Goal: Task Accomplishment & Management: Manage account settings

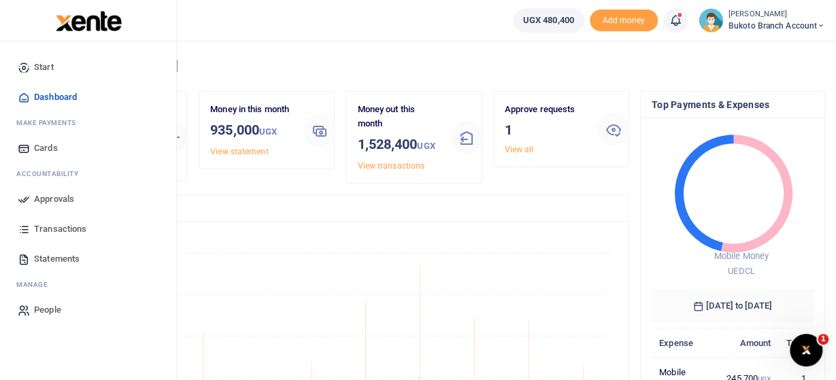
click at [56, 196] on span "Approvals" at bounding box center [54, 200] width 40 height 14
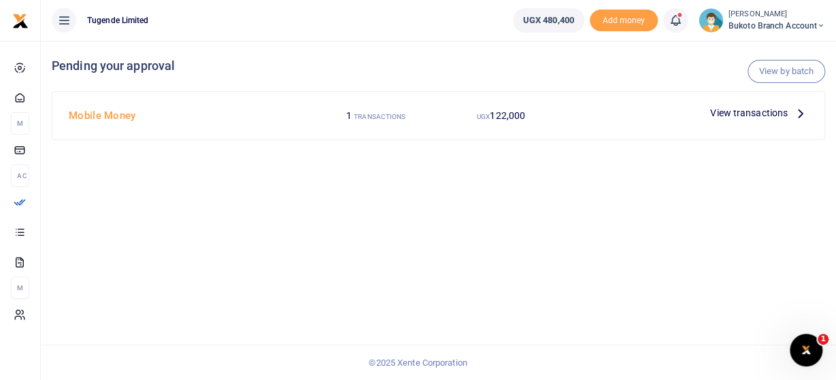
click at [716, 120] on div "View transactions" at bounding box center [759, 113] width 109 height 20
click at [725, 114] on span "View transactions" at bounding box center [749, 112] width 78 height 15
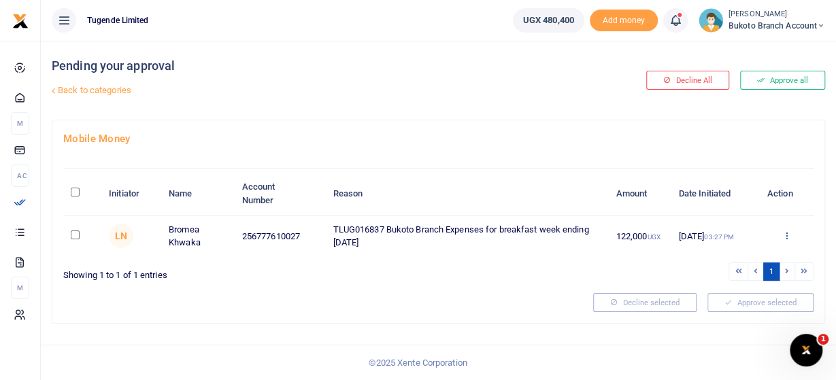
click at [789, 235] on icon at bounding box center [786, 236] width 9 height 10
click at [723, 263] on link "Approve" at bounding box center [735, 257] width 107 height 19
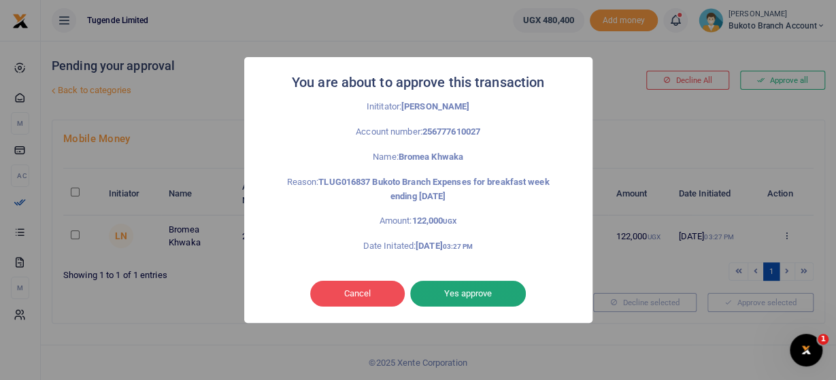
click at [481, 297] on button "Yes approve" at bounding box center [468, 294] width 116 height 26
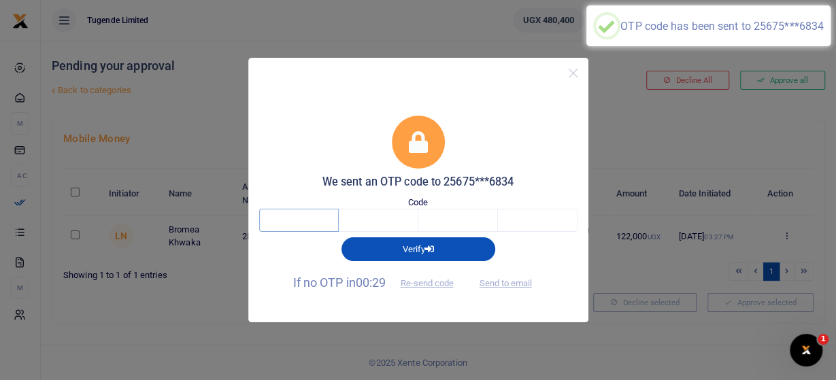
click at [296, 228] on input "text" at bounding box center [299, 220] width 80 height 23
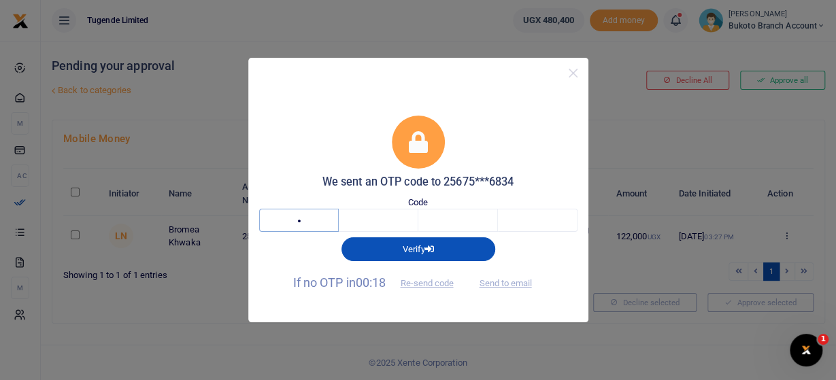
type input "7"
type input "1"
type input "0"
type input "9"
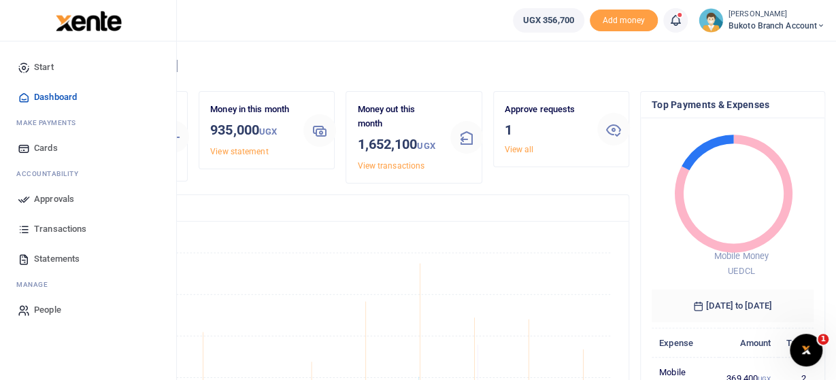
click at [52, 195] on span "Approvals" at bounding box center [54, 200] width 40 height 14
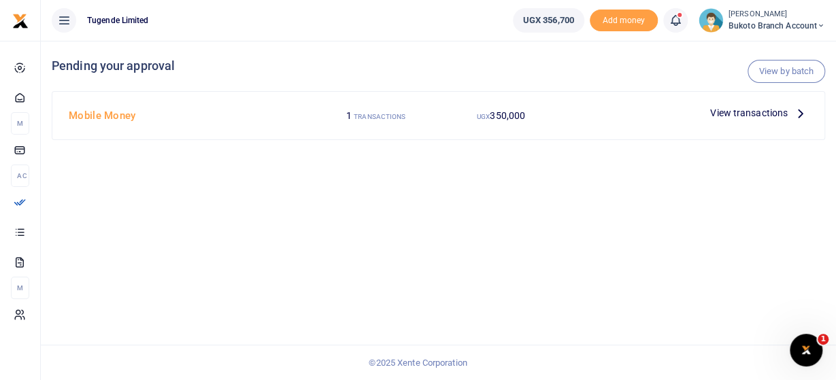
click at [734, 77] on div "View by batch Pending your approval" at bounding box center [439, 66] width 774 height 50
click at [759, 112] on span "View transactions" at bounding box center [749, 112] width 78 height 15
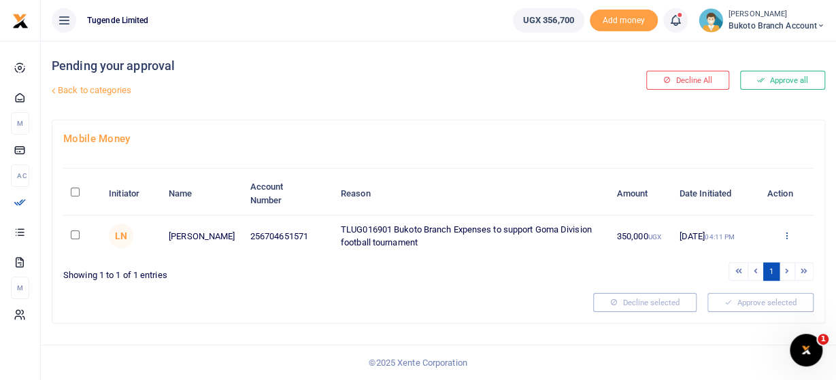
click at [784, 232] on icon at bounding box center [786, 236] width 9 height 10
click at [731, 262] on link "Approve" at bounding box center [735, 257] width 107 height 19
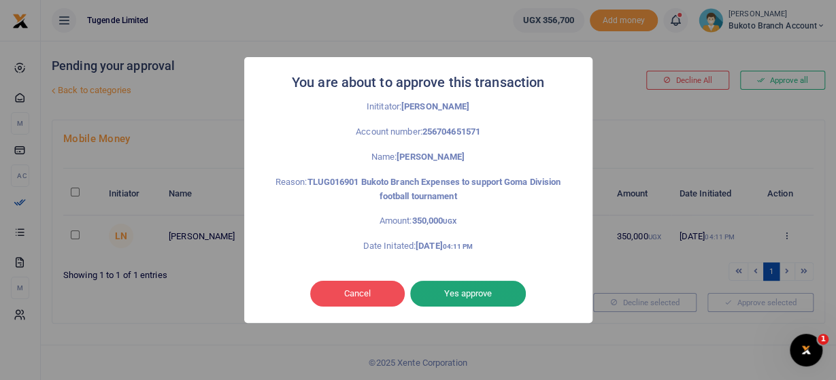
click at [468, 301] on button "Yes approve" at bounding box center [468, 294] width 116 height 26
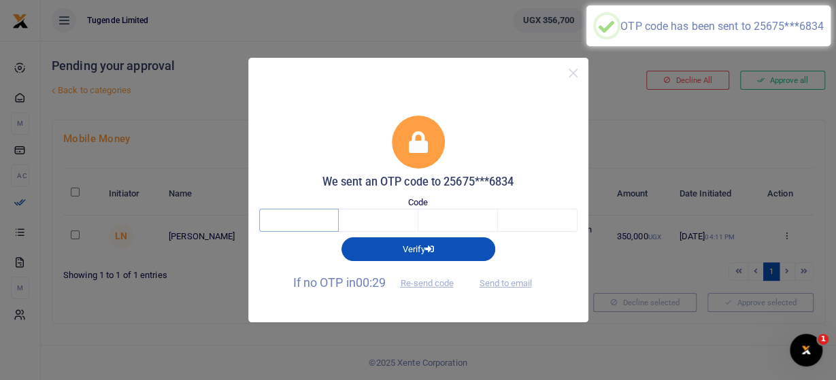
click at [291, 216] on input "text" at bounding box center [299, 220] width 80 height 23
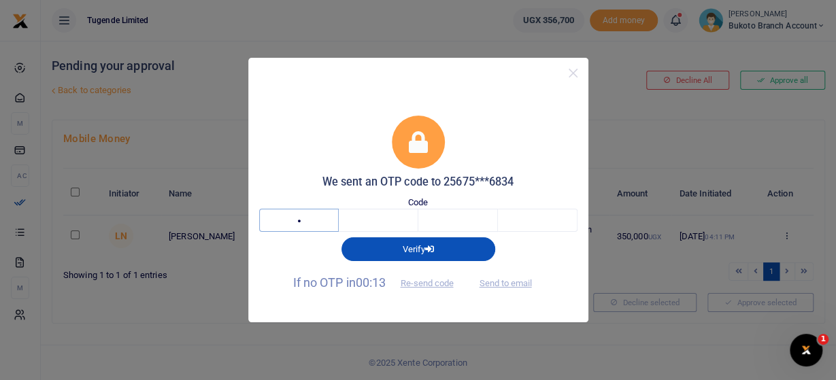
type input "4"
type input "8"
type input "6"
type input "0"
